Goal: Check status: Check status

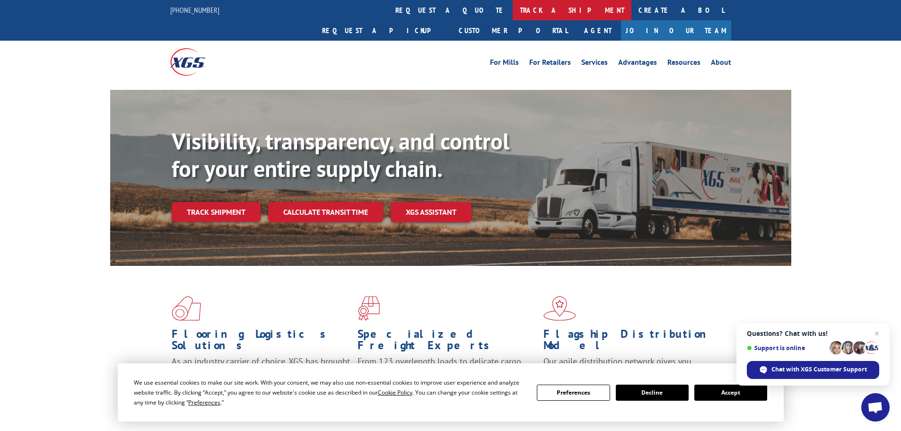
click at [513, 9] on link "track a shipment" at bounding box center [572, 10] width 119 height 20
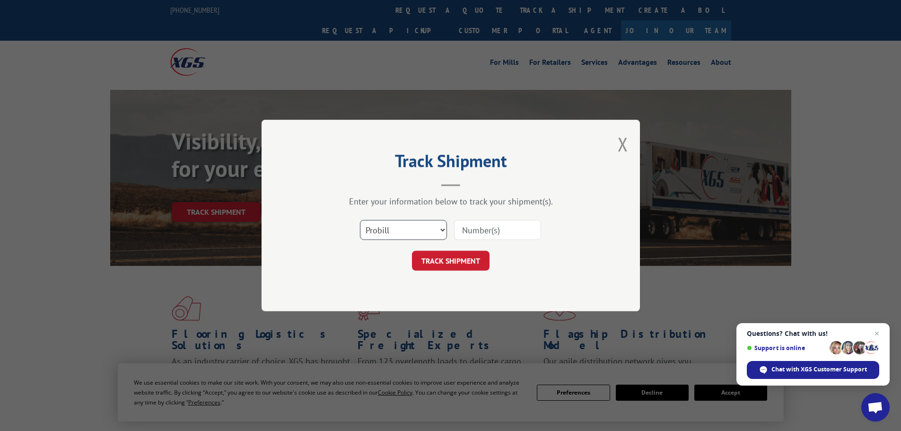
drag, startPoint x: 384, startPoint y: 228, endPoint x: 384, endPoint y: 236, distance: 7.6
click at [384, 230] on select "Select category... Probill BOL PO" at bounding box center [403, 230] width 87 height 20
select select "bol"
click at [360, 220] on select "Select category... Probill BOL PO" at bounding box center [403, 230] width 87 height 20
click at [468, 230] on input at bounding box center [497, 230] width 87 height 20
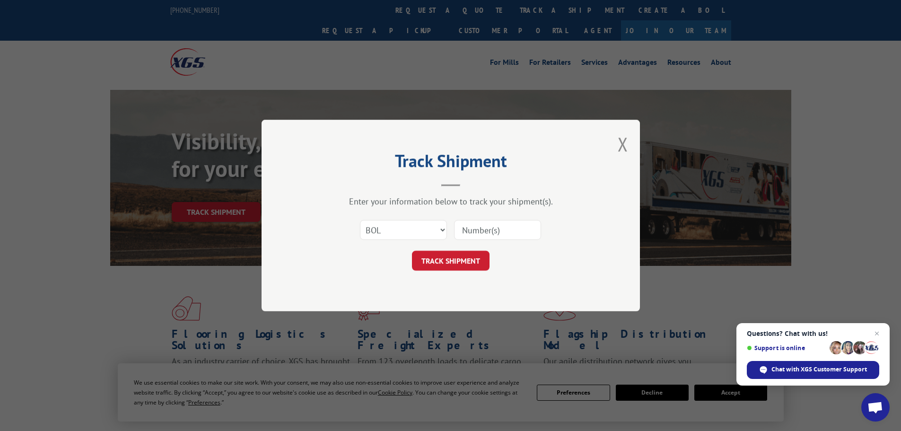
paste input "5990039"
type input "5990039"
click button "TRACK SHIPMENT" at bounding box center [451, 261] width 78 height 20
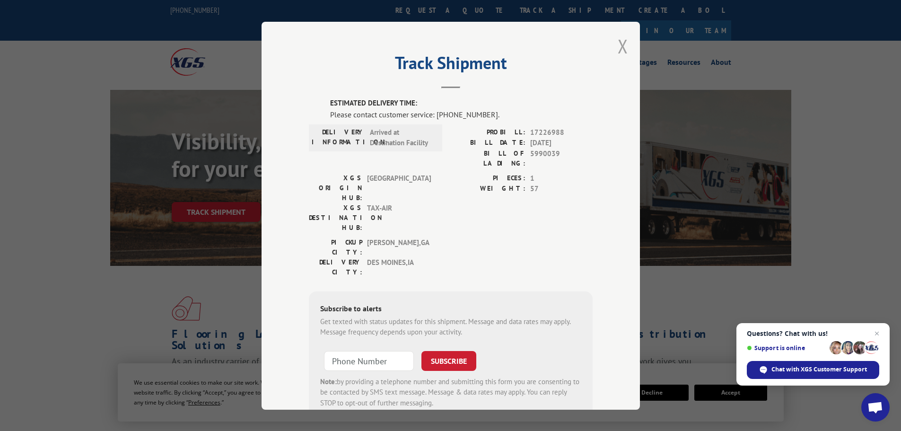
drag, startPoint x: 624, startPoint y: 49, endPoint x: 567, endPoint y: 48, distance: 56.8
click at [621, 49] on button "Close modal" at bounding box center [623, 46] width 10 height 25
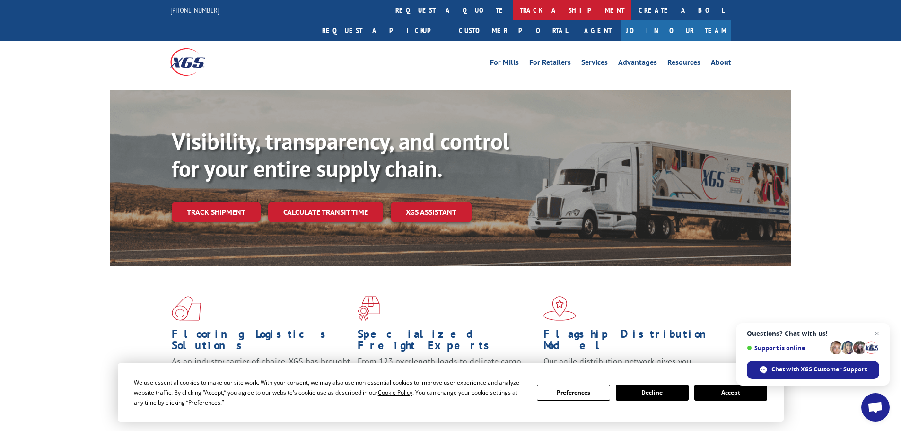
drag, startPoint x: 419, startPoint y: 18, endPoint x: 420, endPoint y: 85, distance: 67.2
click at [513, 18] on link "track a shipment" at bounding box center [572, 10] width 119 height 20
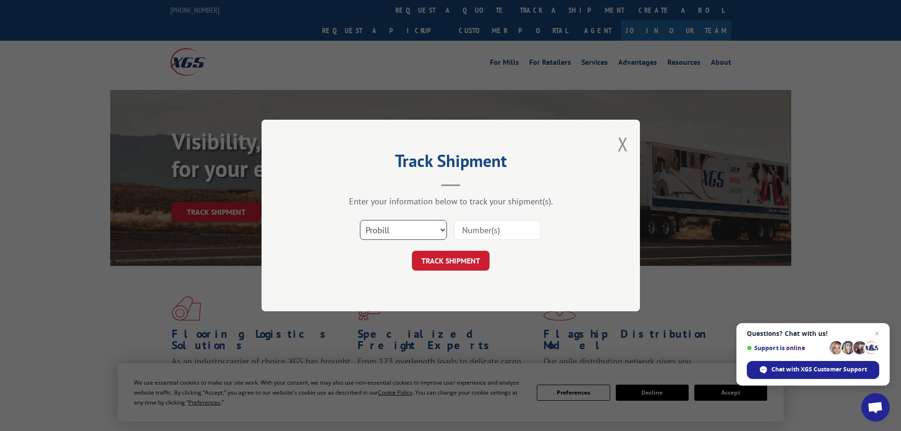
click at [424, 232] on select "Select category... Probill BOL PO" at bounding box center [403, 230] width 87 height 20
select select "bol"
click at [360, 220] on select "Select category... Probill BOL PO" at bounding box center [403, 230] width 87 height 20
click at [469, 229] on input at bounding box center [497, 230] width 87 height 20
paste input "5092522"
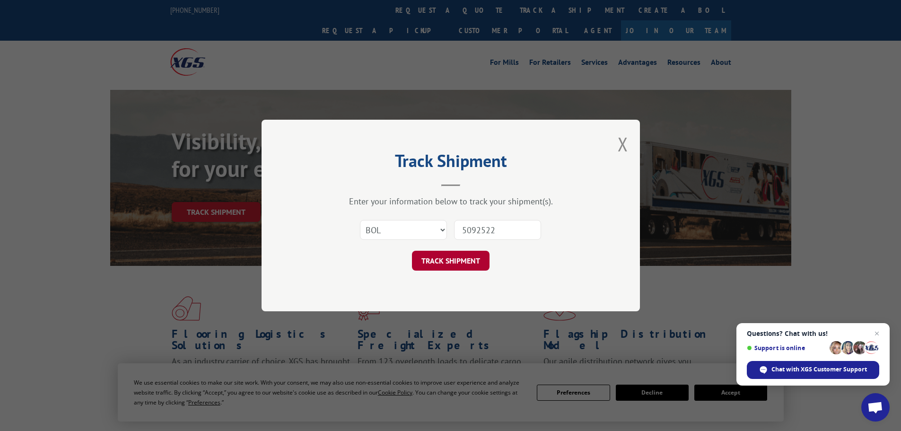
type input "5092522"
click at [460, 257] on button "TRACK SHIPMENT" at bounding box center [451, 261] width 78 height 20
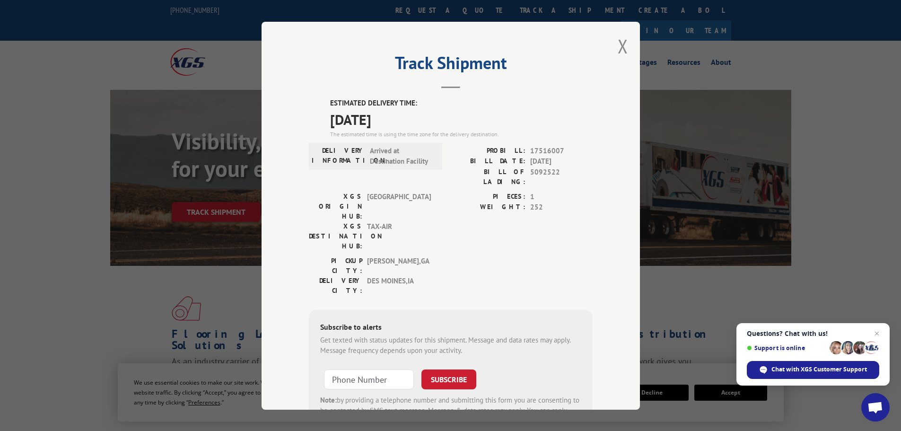
drag, startPoint x: 616, startPoint y: 46, endPoint x: 447, endPoint y: 24, distance: 171.3
click at [581, 36] on div "Track Shipment ESTIMATED DELIVERY TIME: [DATE] The estimated time is using the …" at bounding box center [451, 216] width 378 height 388
click at [429, 15] on div "Track Shipment ESTIMATED DELIVERY TIME: [DATE] The estimated time is using the …" at bounding box center [450, 215] width 901 height 431
click at [413, 14] on div "Track Shipment ESTIMATED DELIVERY TIME: [DATE] The estimated time is using the …" at bounding box center [450, 215] width 901 height 431
drag, startPoint x: 618, startPoint y: 51, endPoint x: 478, endPoint y: 26, distance: 142.2
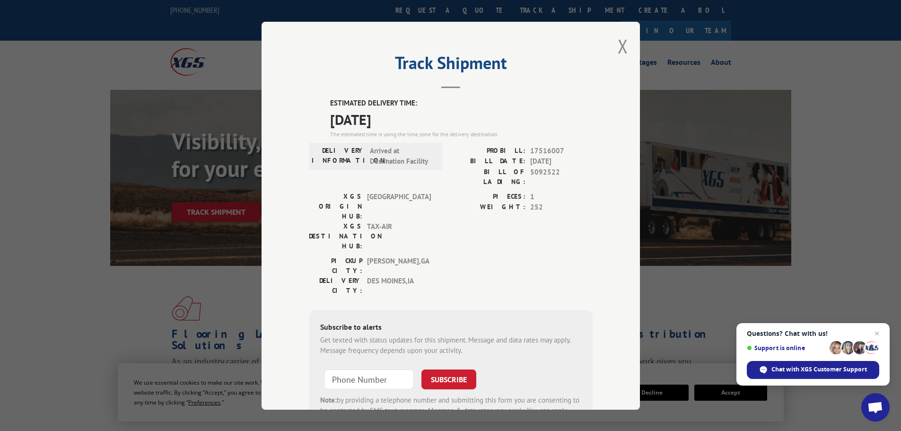
click at [609, 48] on div "Track Shipment ESTIMATED DELIVERY TIME: [DATE] The estimated time is using the …" at bounding box center [451, 216] width 378 height 388
click at [435, 12] on div "Track Shipment ESTIMATED DELIVERY TIME: [DATE] The estimated time is using the …" at bounding box center [450, 215] width 901 height 431
click at [619, 48] on button "Close modal" at bounding box center [623, 46] width 10 height 25
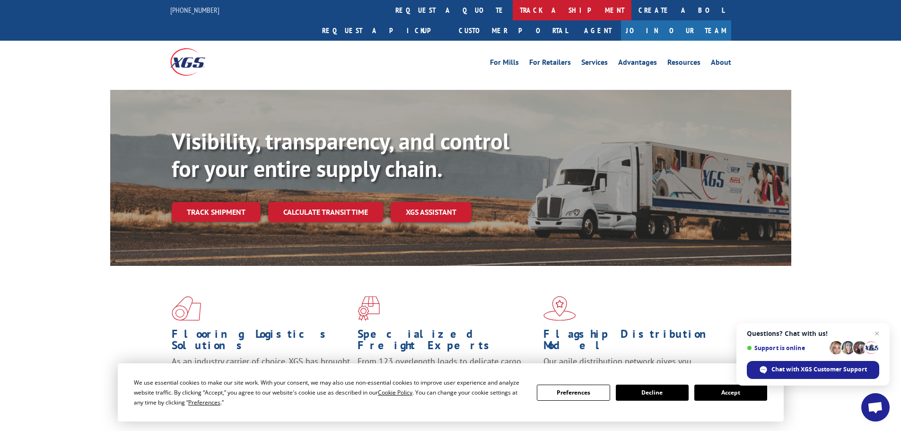
click at [513, 10] on link "track a shipment" at bounding box center [572, 10] width 119 height 20
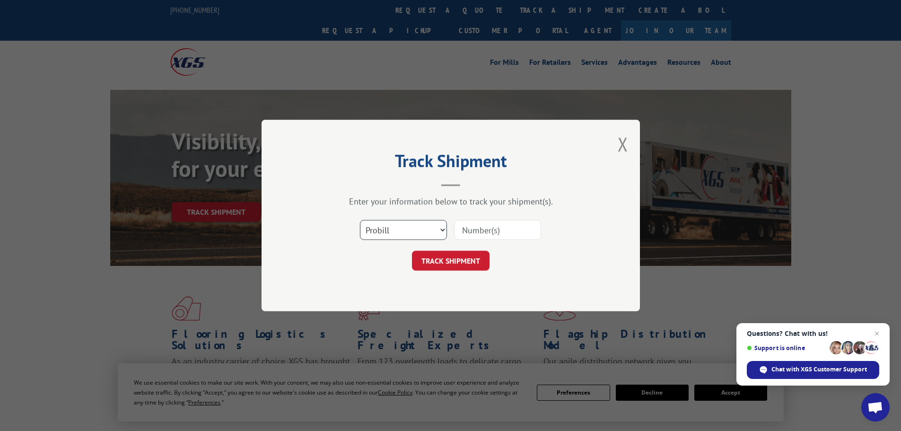
click at [374, 237] on select "Select category... Probill BOL PO" at bounding box center [403, 230] width 87 height 20
select select "bol"
click at [360, 220] on select "Select category... Probill BOL PO" at bounding box center [403, 230] width 87 height 20
click at [470, 233] on input at bounding box center [497, 230] width 87 height 20
paste input "5195253"
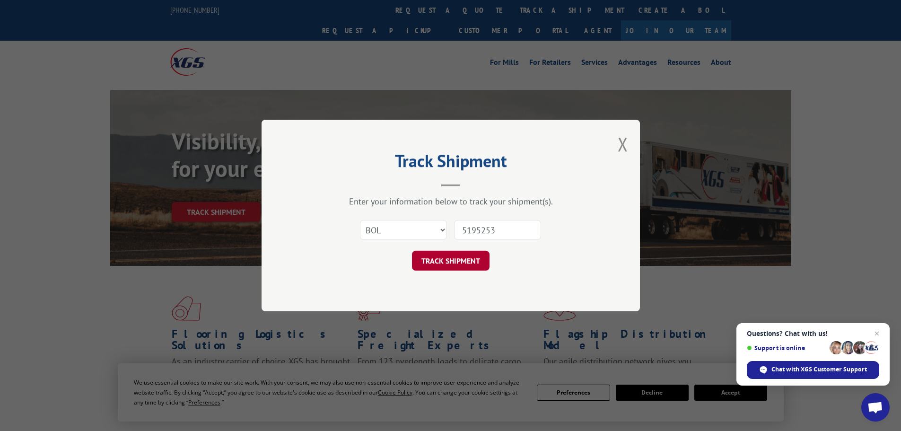
type input "5195253"
click at [467, 263] on button "TRACK SHIPMENT" at bounding box center [451, 261] width 78 height 20
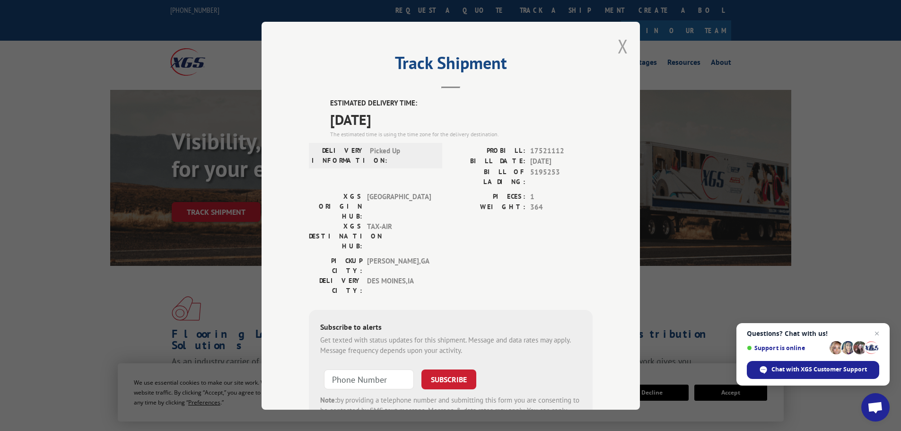
click at [622, 46] on button "Close modal" at bounding box center [623, 46] width 10 height 25
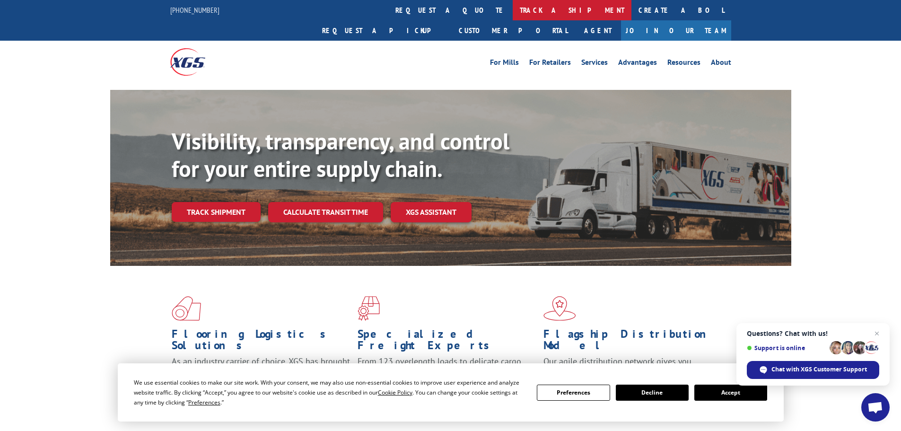
click at [513, 9] on link "track a shipment" at bounding box center [572, 10] width 119 height 20
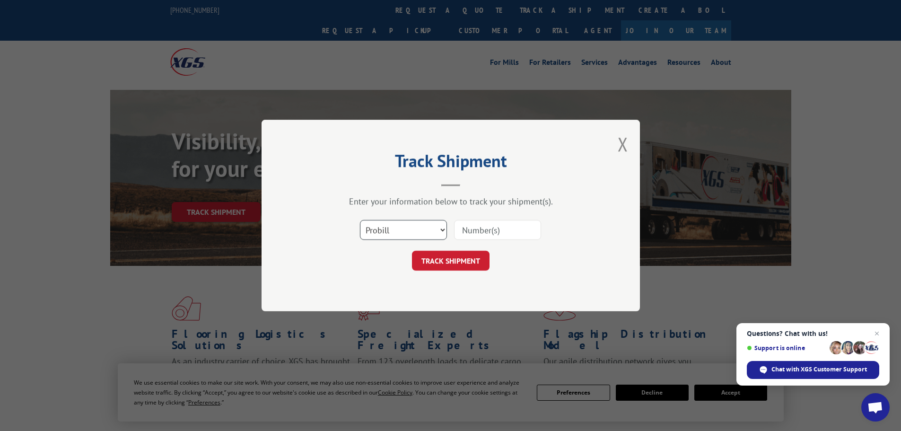
click at [397, 234] on select "Select category... Probill BOL PO" at bounding box center [403, 230] width 87 height 20
select select "bol"
click at [360, 220] on select "Select category... Probill BOL PO" at bounding box center [403, 230] width 87 height 20
paste input "5159861"
type input "5159861"
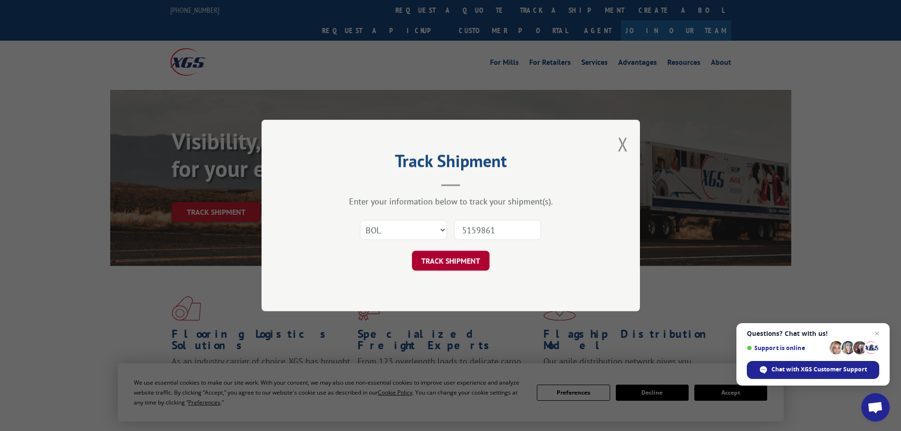
click at [477, 259] on button "TRACK SHIPMENT" at bounding box center [451, 261] width 78 height 20
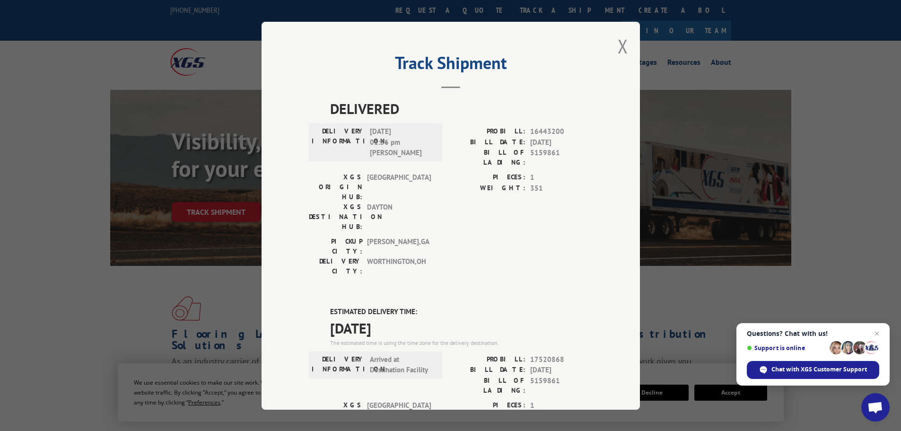
click at [93, 135] on div "Track Shipment DELIVERED DELIVERY INFORMATION: [DATE] 01:56 pm [PERSON_NAME] PR…" at bounding box center [450, 215] width 901 height 431
